Goal: Information Seeking & Learning: Understand process/instructions

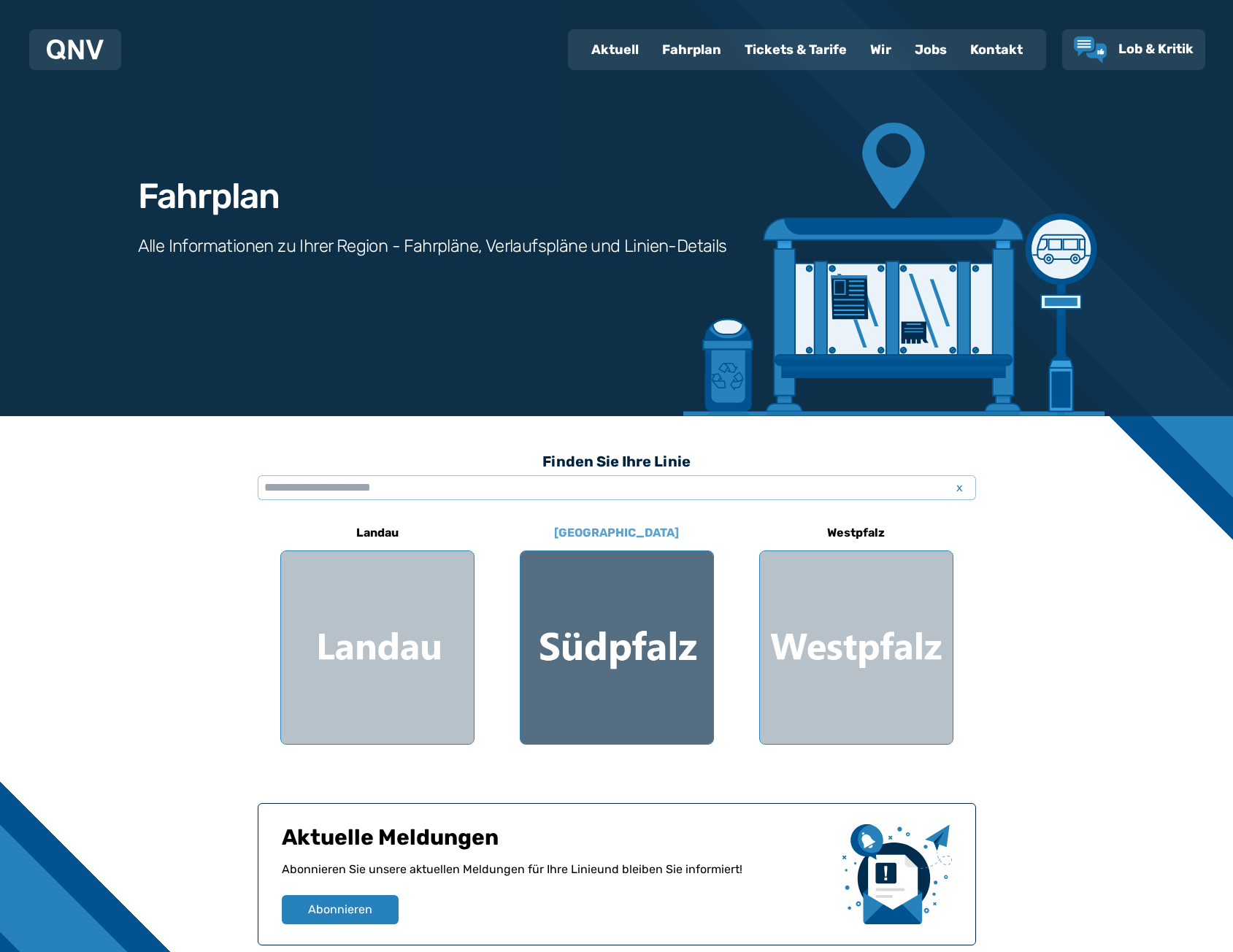
click at [554, 611] on div at bounding box center [616, 648] width 192 height 192
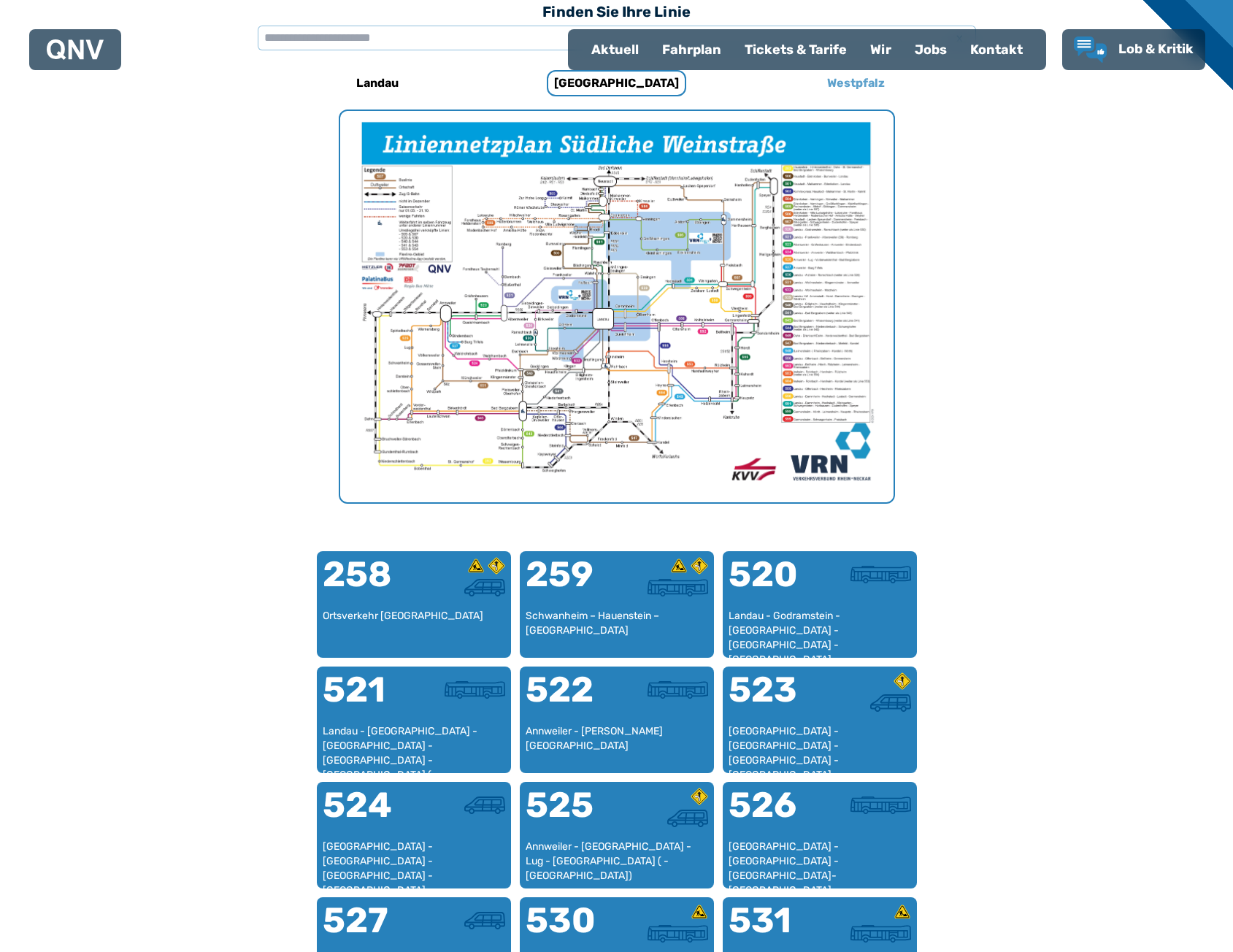
click at [870, 90] on h6 "Westpfalz" at bounding box center [856, 84] width 70 height 24
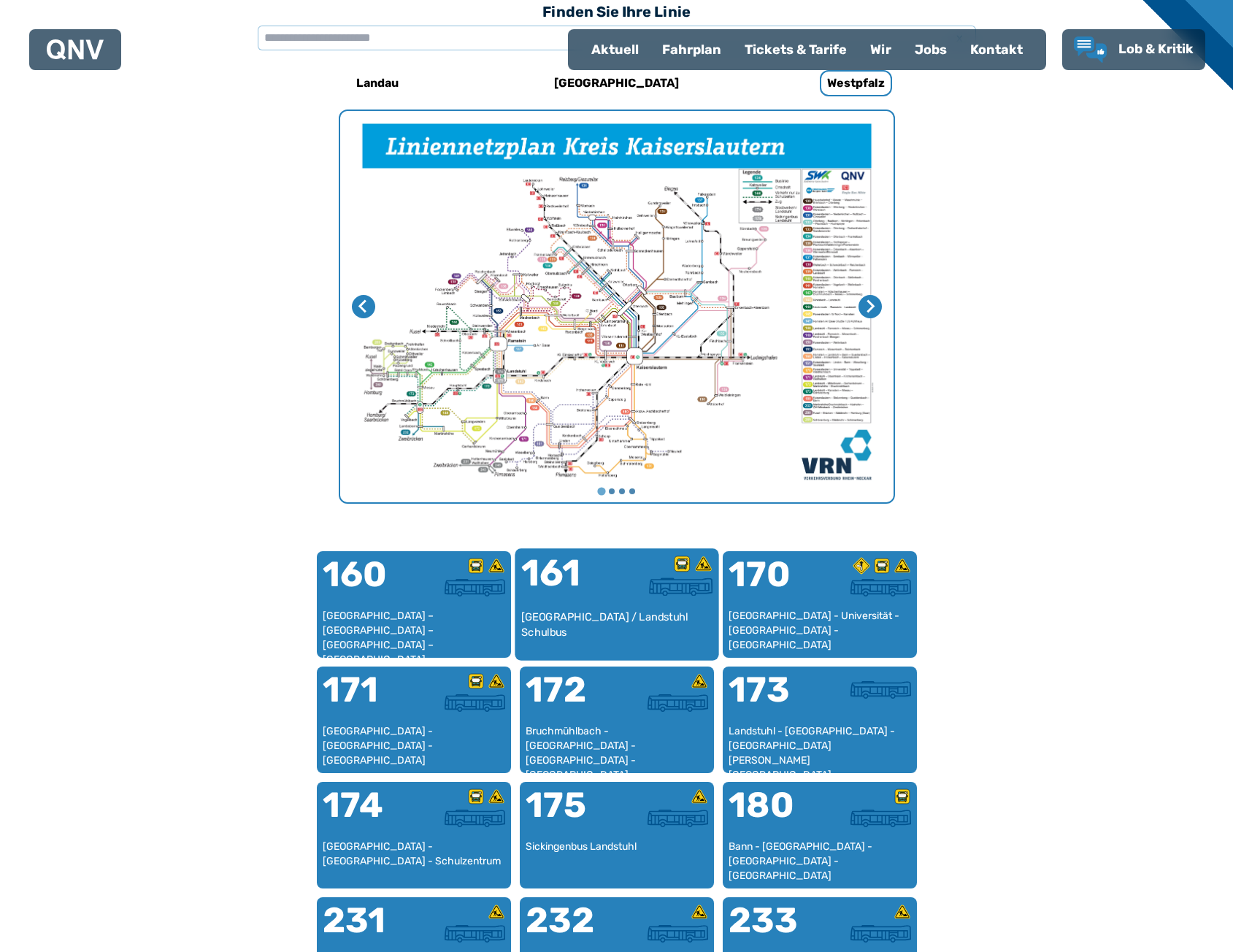
click at [603, 614] on div "[GEOGRAPHIC_DATA] / Landstuhl Schulbus" at bounding box center [616, 631] width 192 height 44
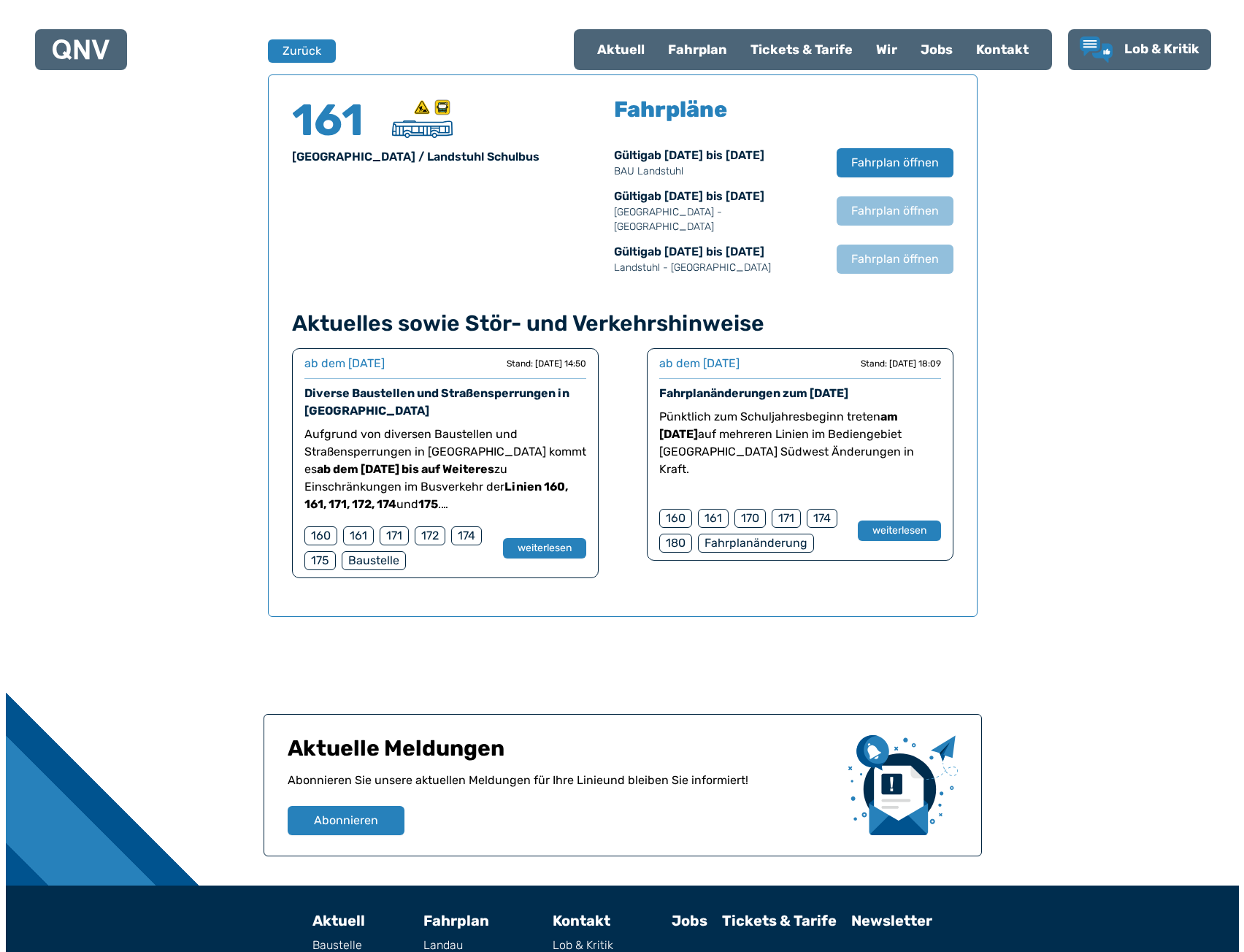
scroll to position [962, 0]
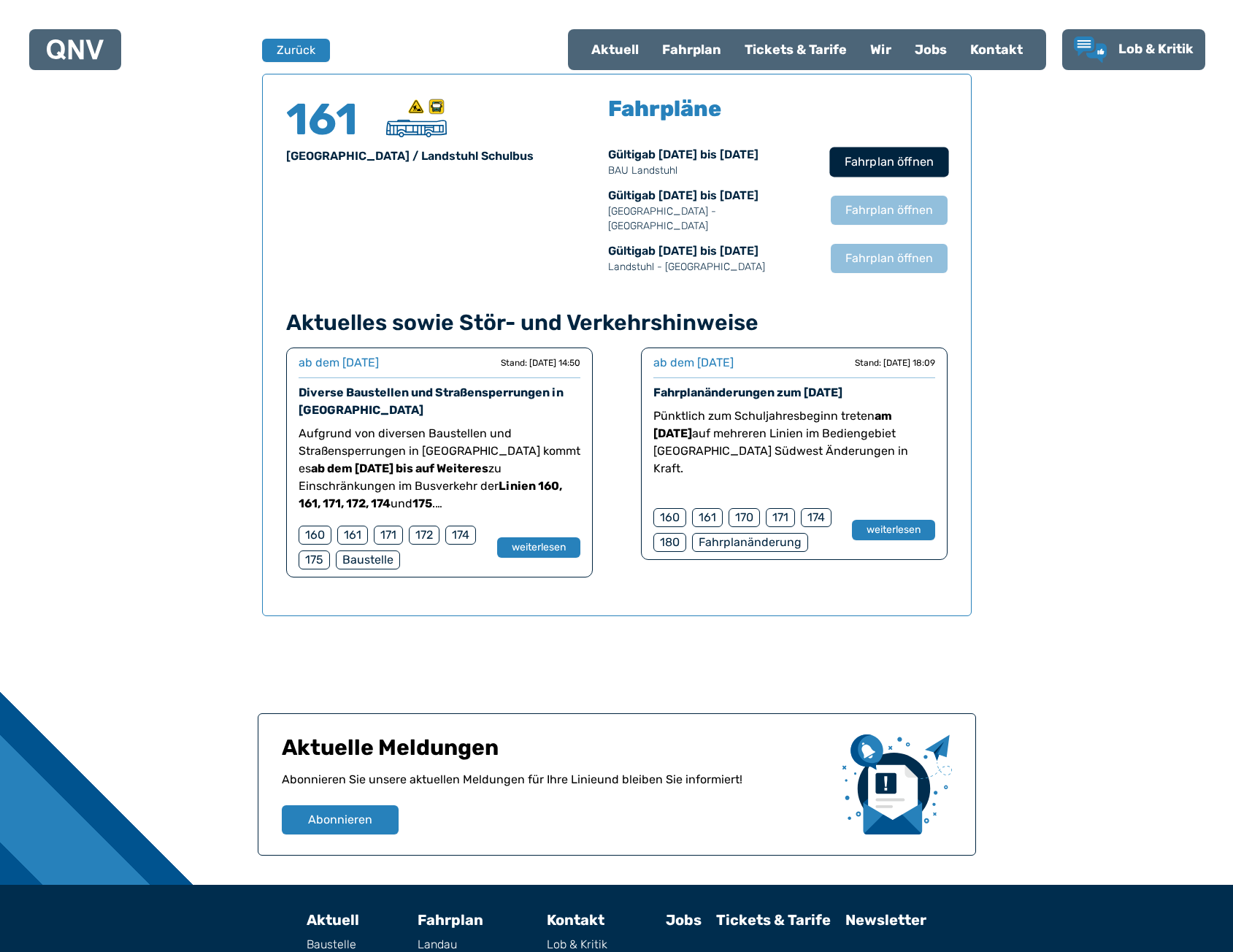
click at [908, 172] on button "Fahrplan öffnen" at bounding box center [888, 161] width 119 height 30
click at [914, 161] on span "Fahrplan öffnen" at bounding box center [888, 162] width 89 height 18
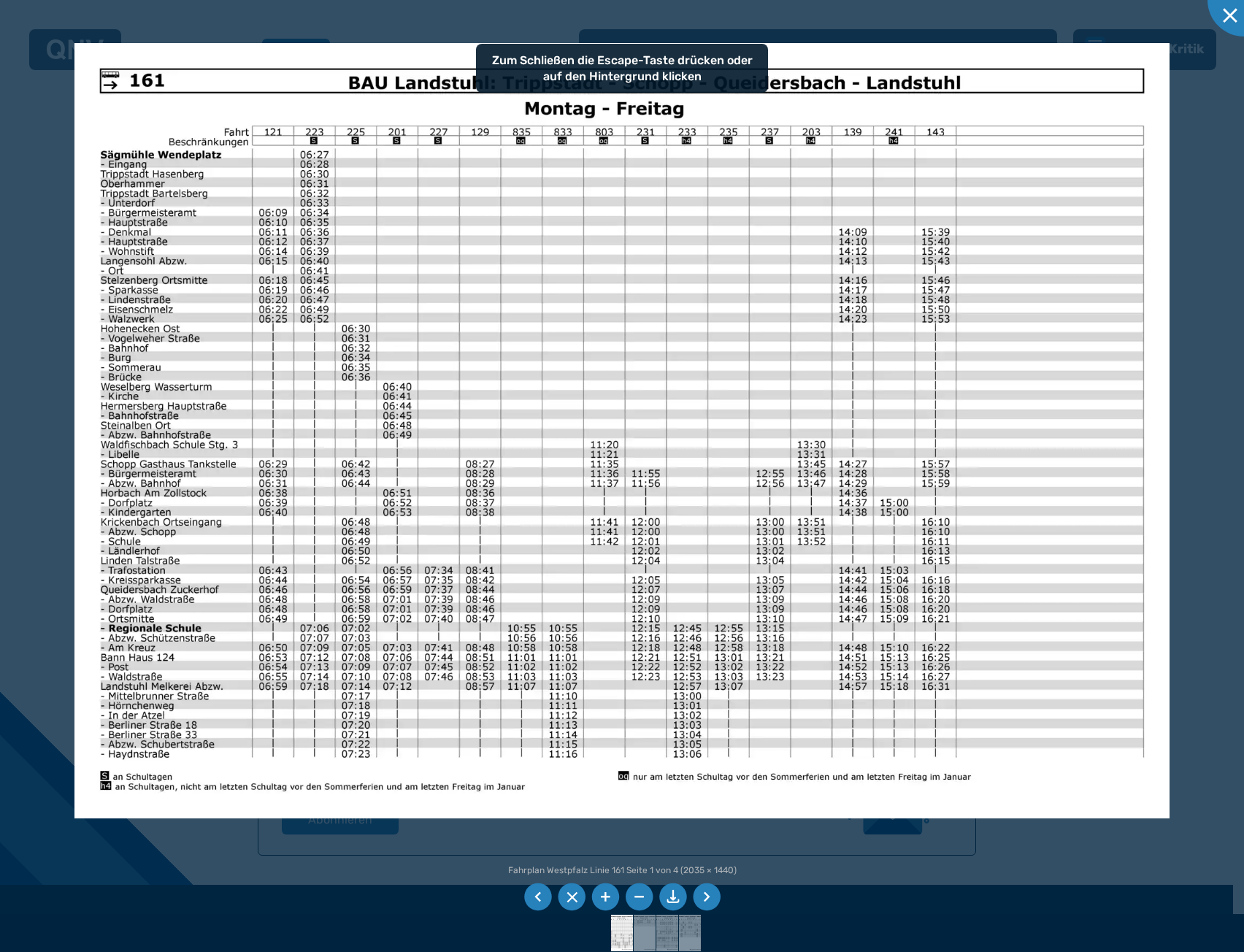
click at [659, 398] on img at bounding box center [623, 430] width 1096 height 775
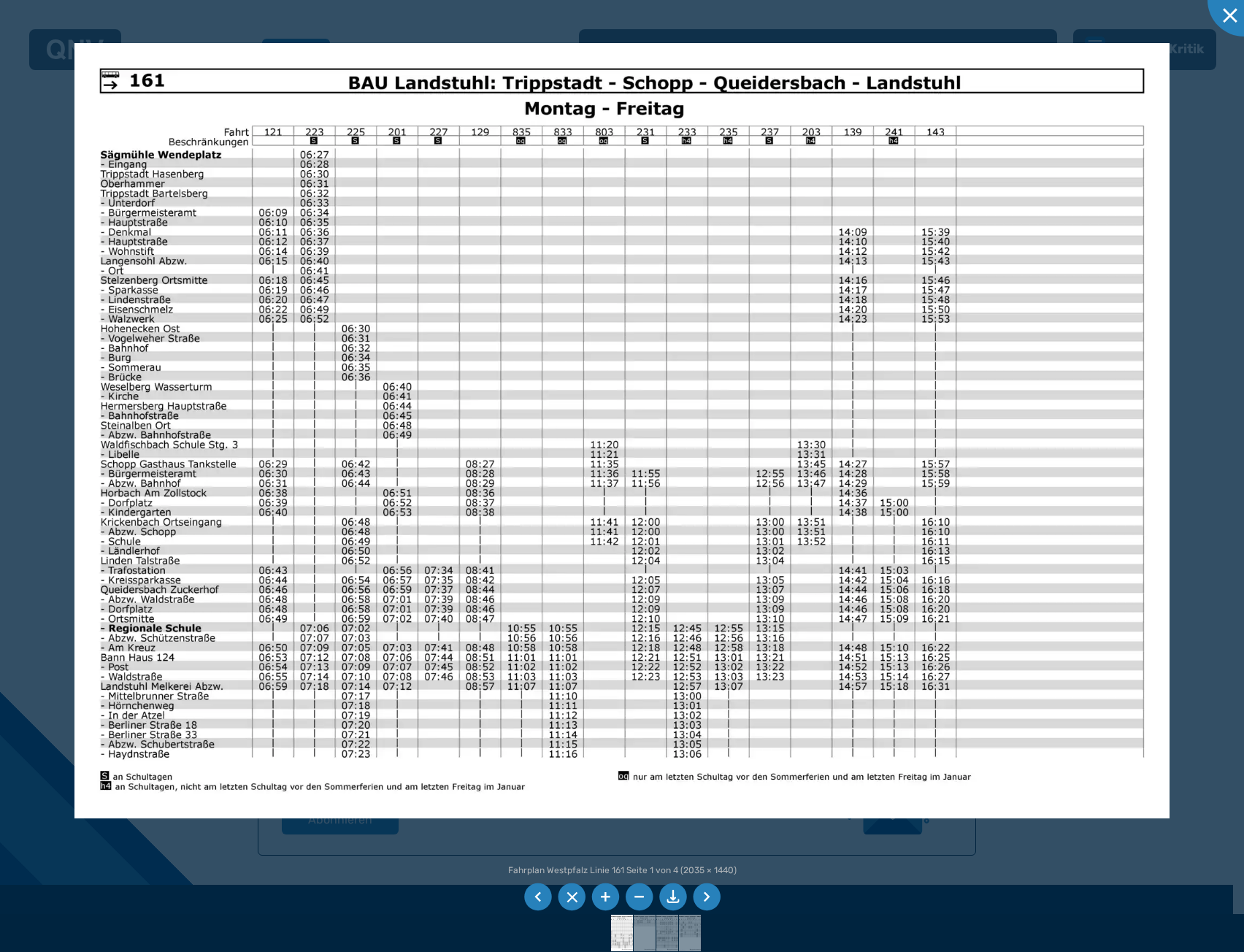
click at [59, 130] on div at bounding box center [622, 476] width 1244 height 952
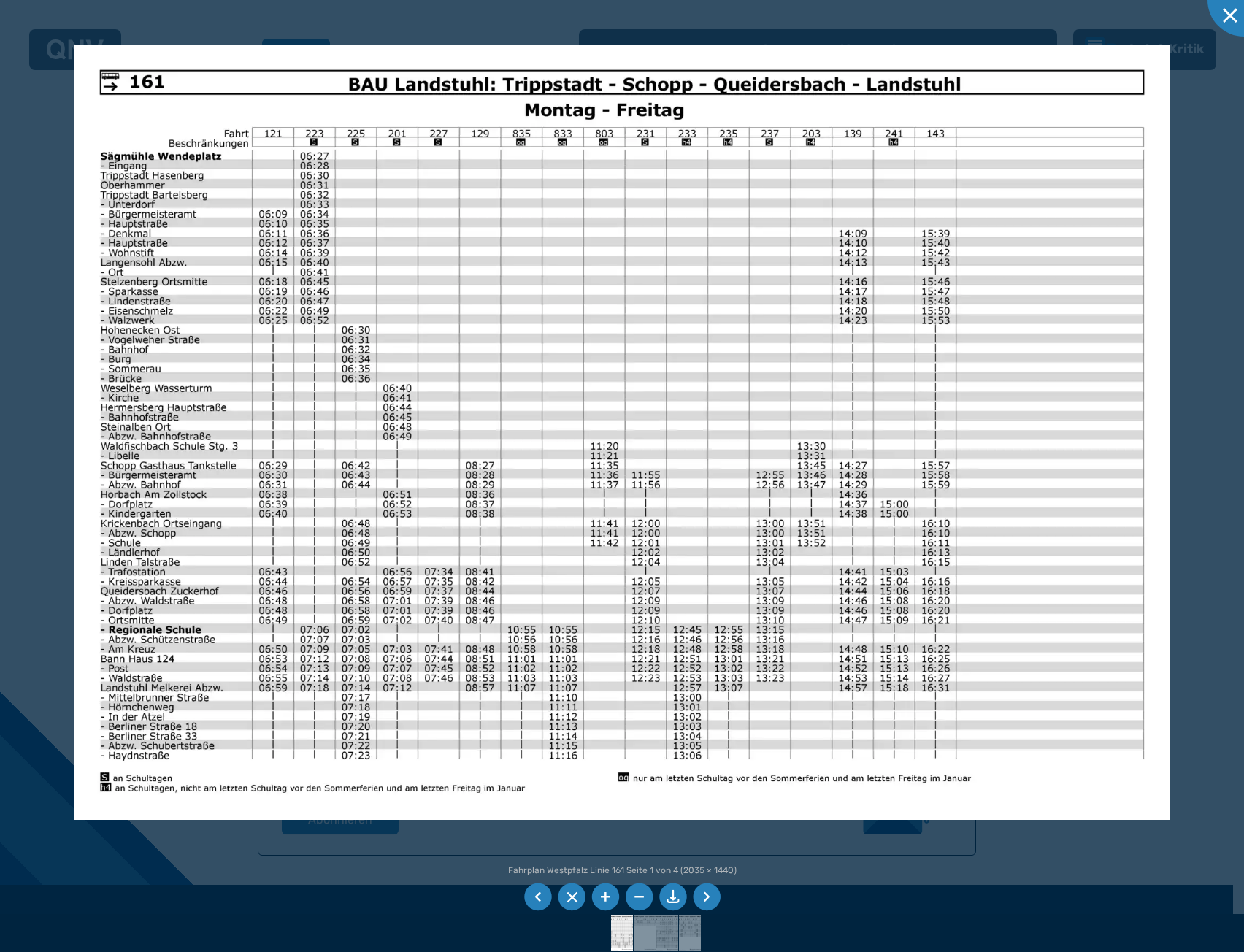
click at [59, 130] on div at bounding box center [622, 476] width 1244 height 952
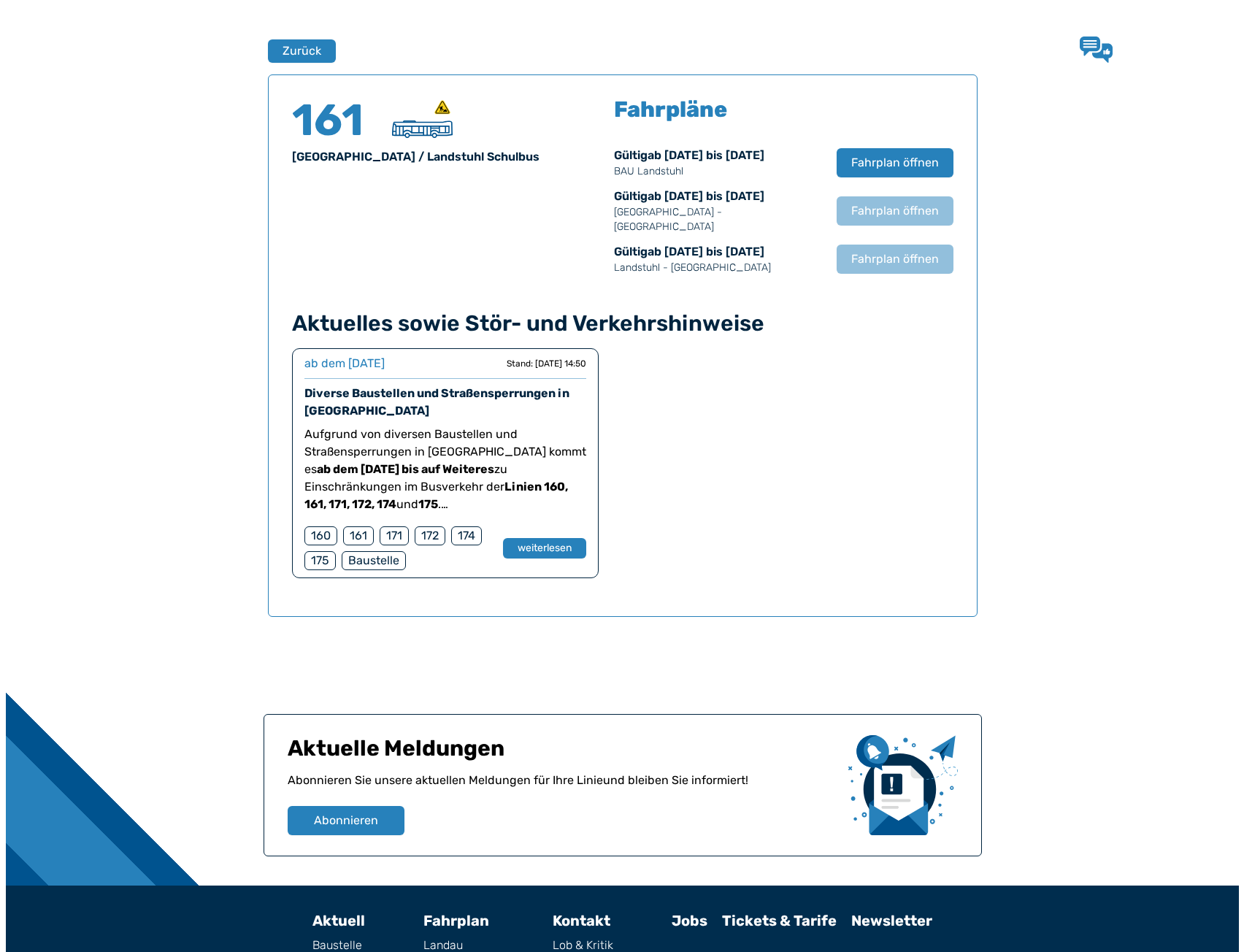
scroll to position [962, 0]
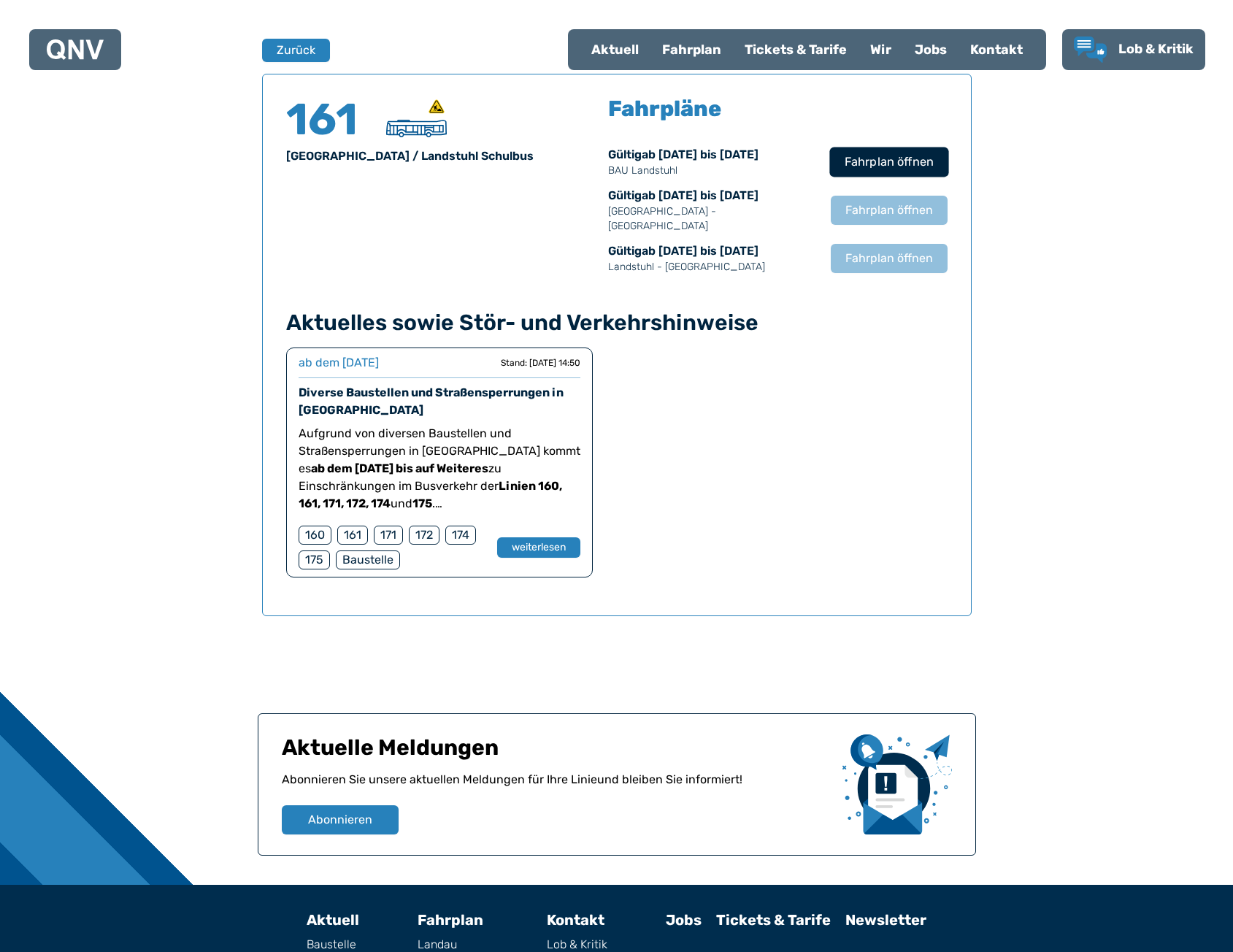
click at [864, 172] on button "Fahrplan öffnen" at bounding box center [888, 161] width 119 height 30
